Goal: Find specific page/section: Find specific page/section

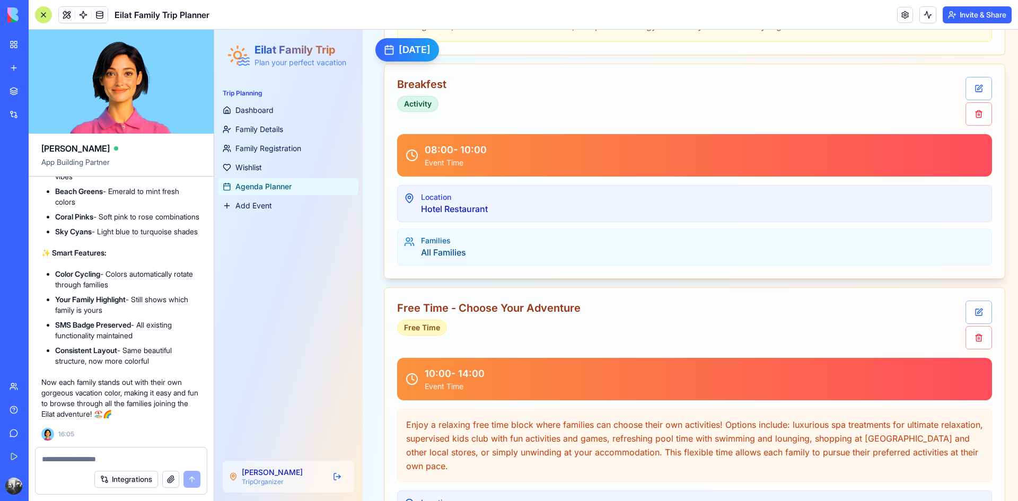
scroll to position [5462, 0]
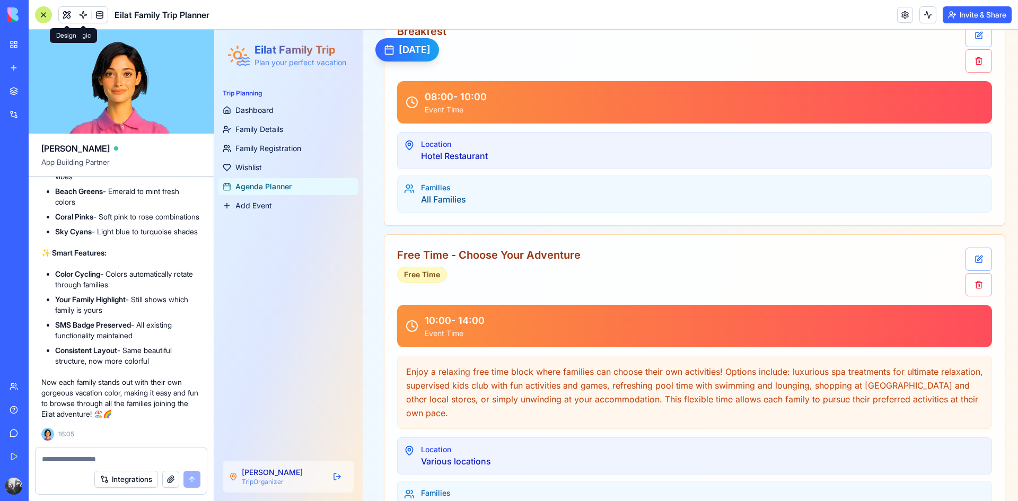
click at [67, 14] on button at bounding box center [67, 15] width 16 height 16
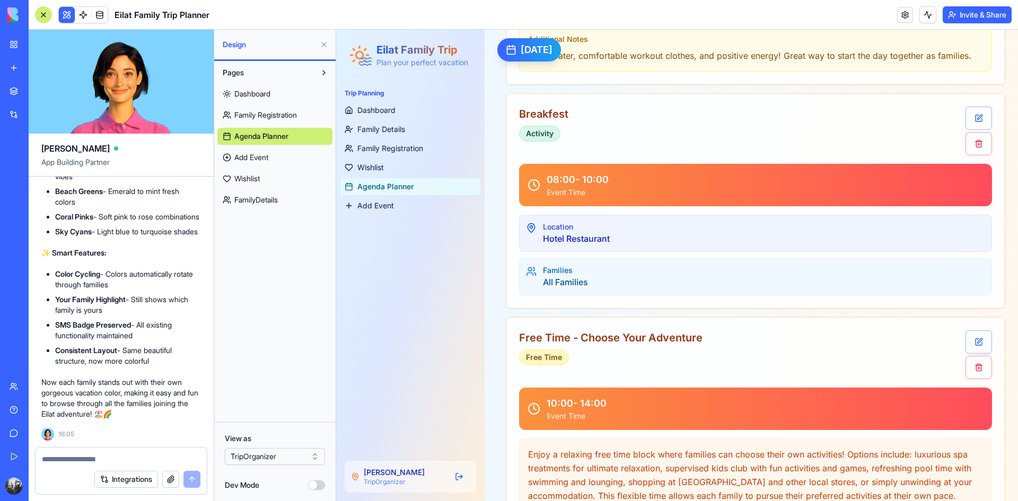
click at [80, 11] on span at bounding box center [83, 15] width 30 height 30
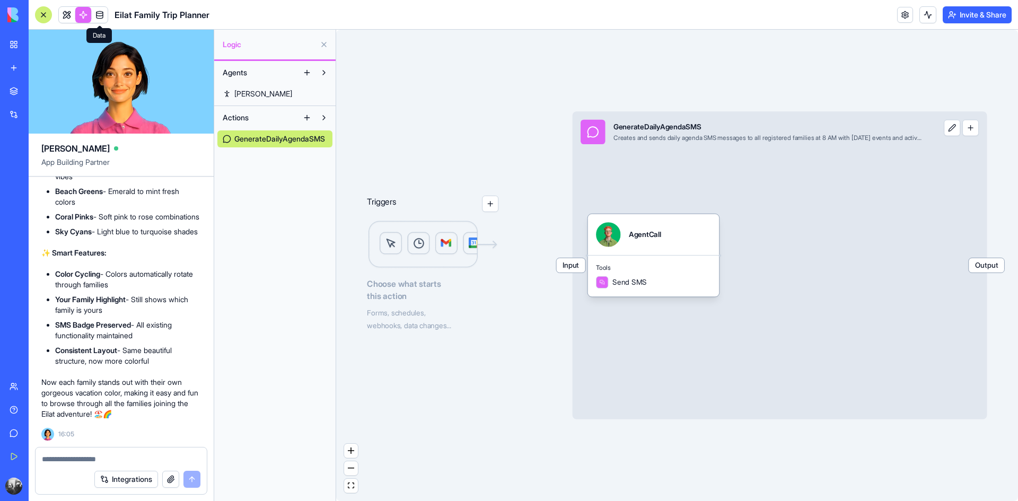
click at [94, 15] on span at bounding box center [100, 15] width 30 height 30
